Goal: Transaction & Acquisition: Purchase product/service

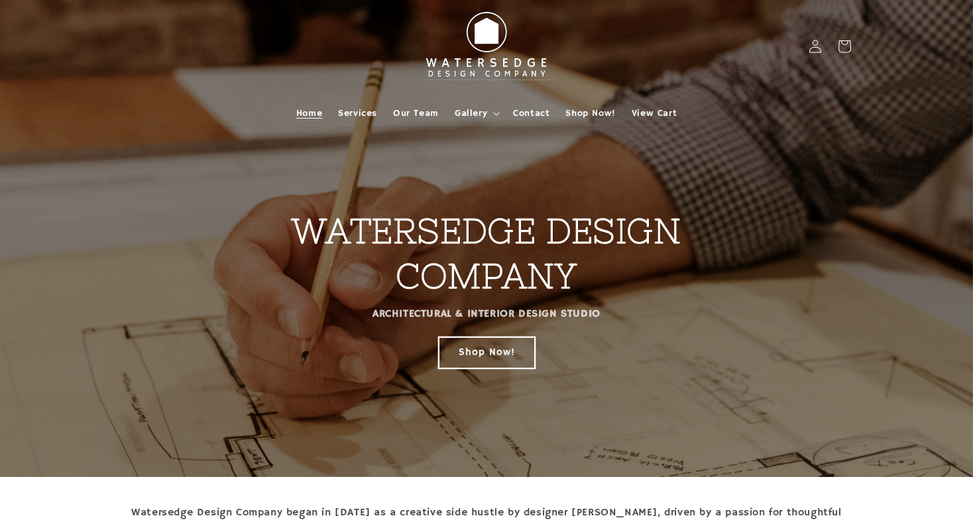
click at [481, 343] on link "Shop Now!" at bounding box center [487, 352] width 96 height 31
